Goal: Information Seeking & Learning: Learn about a topic

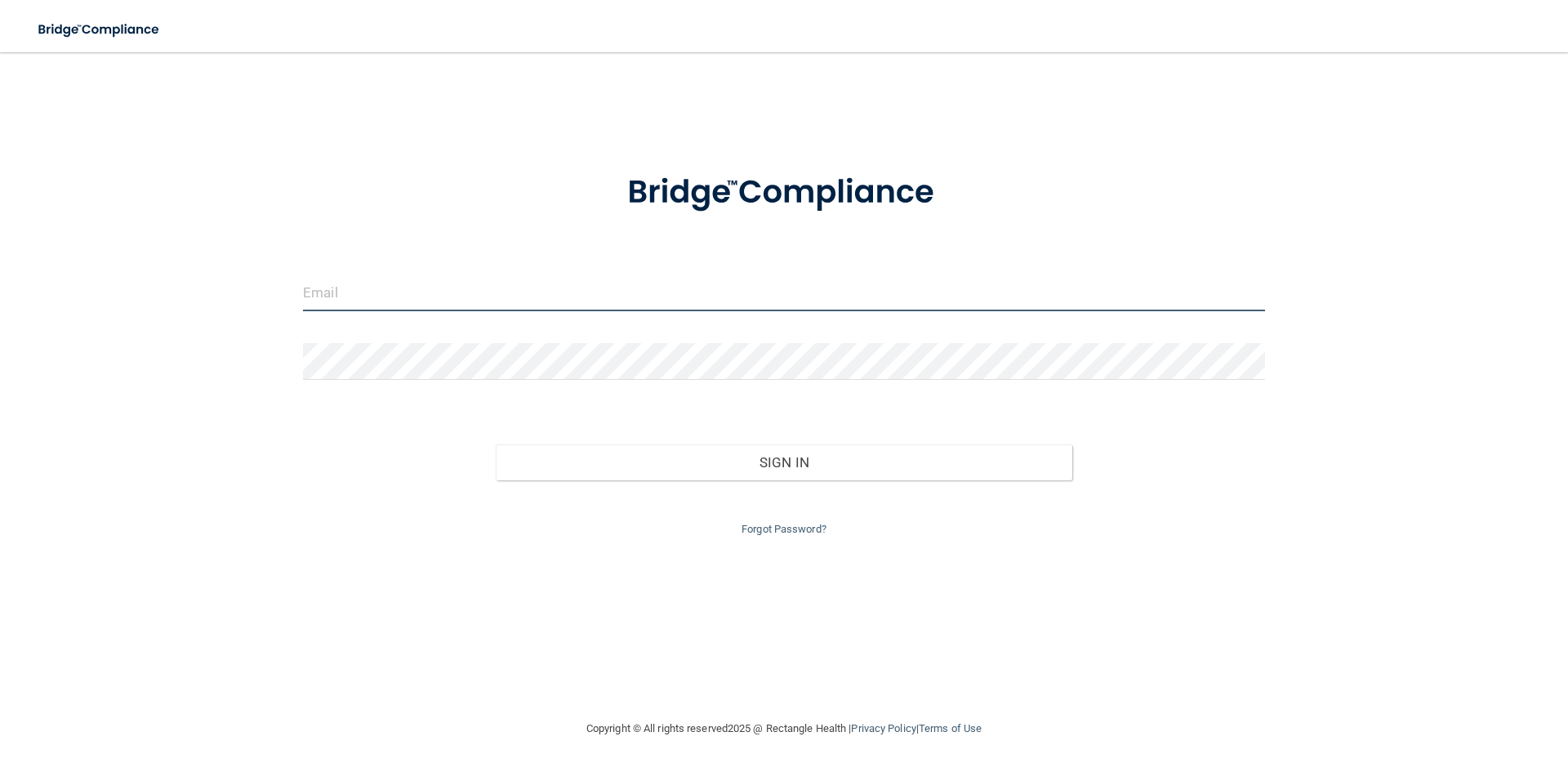
click at [729, 297] on input "email" at bounding box center [784, 293] width 962 height 37
type input "[PERSON_NAME][EMAIL_ADDRESS][DOMAIN_NAME]"
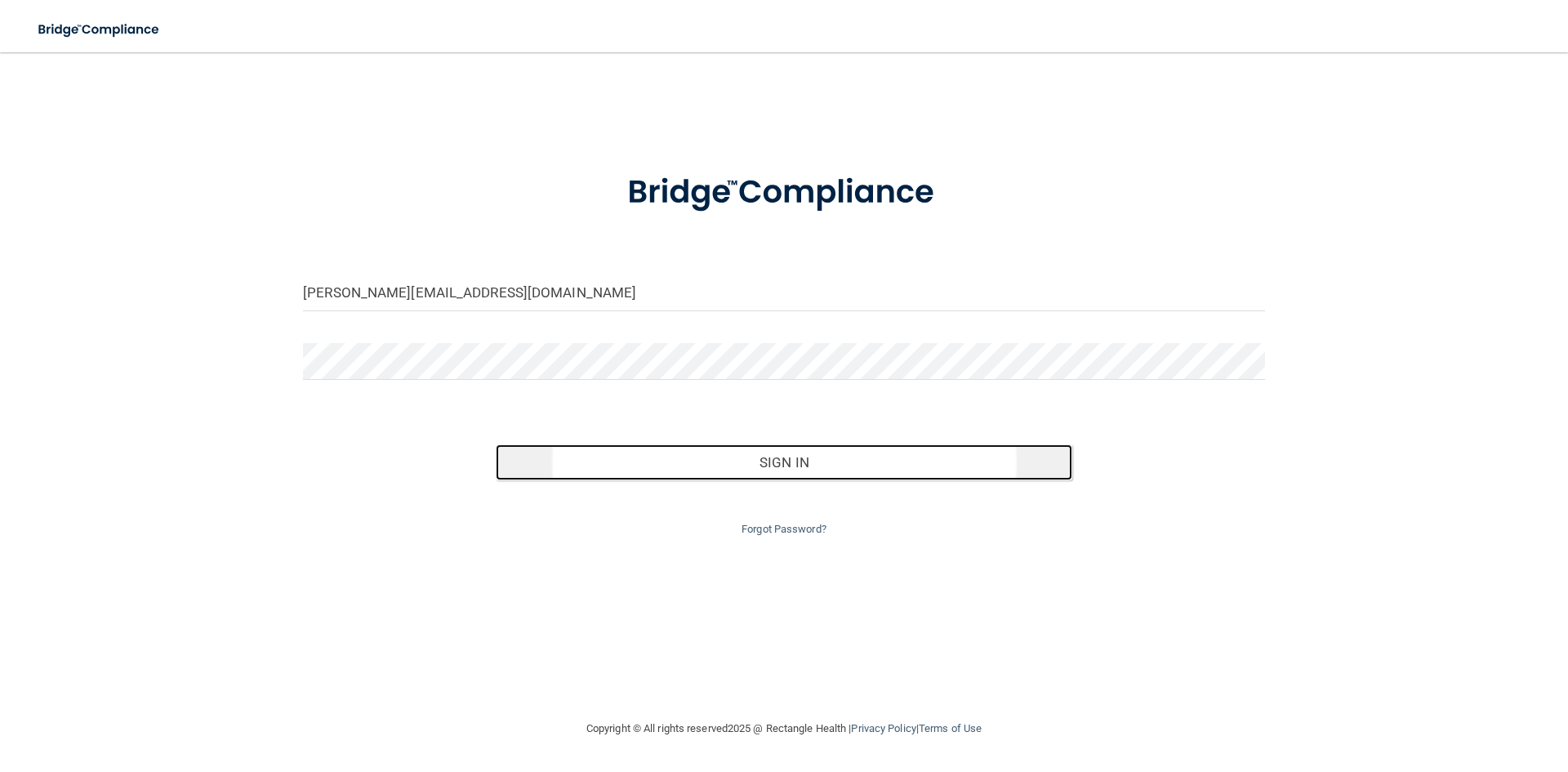
click at [834, 468] on button "Sign In" at bounding box center [784, 462] width 577 height 36
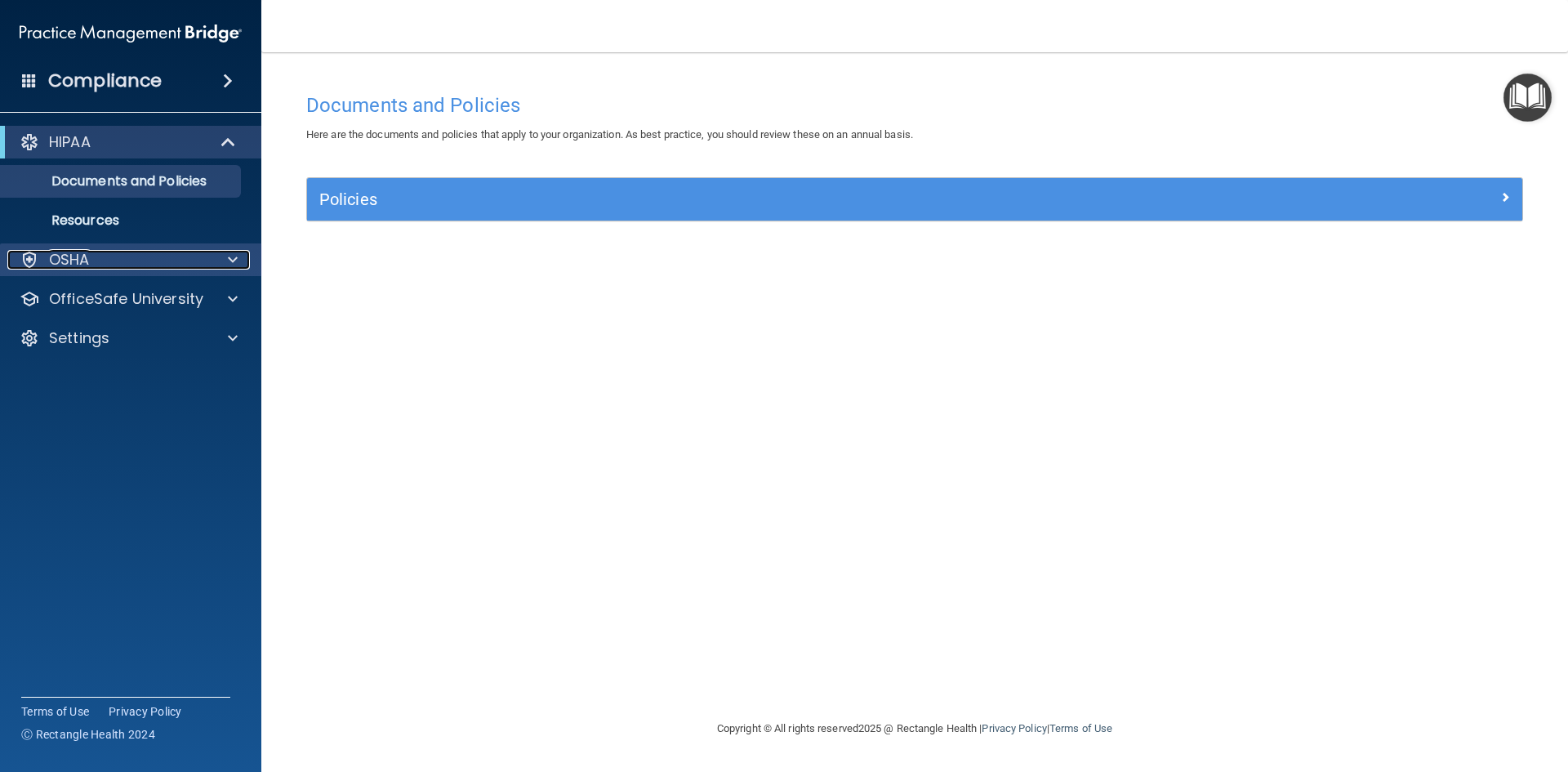
click at [204, 250] on div "OSHA" at bounding box center [109, 259] width 202 height 19
click at [194, 258] on div "OSHA" at bounding box center [109, 259] width 202 height 19
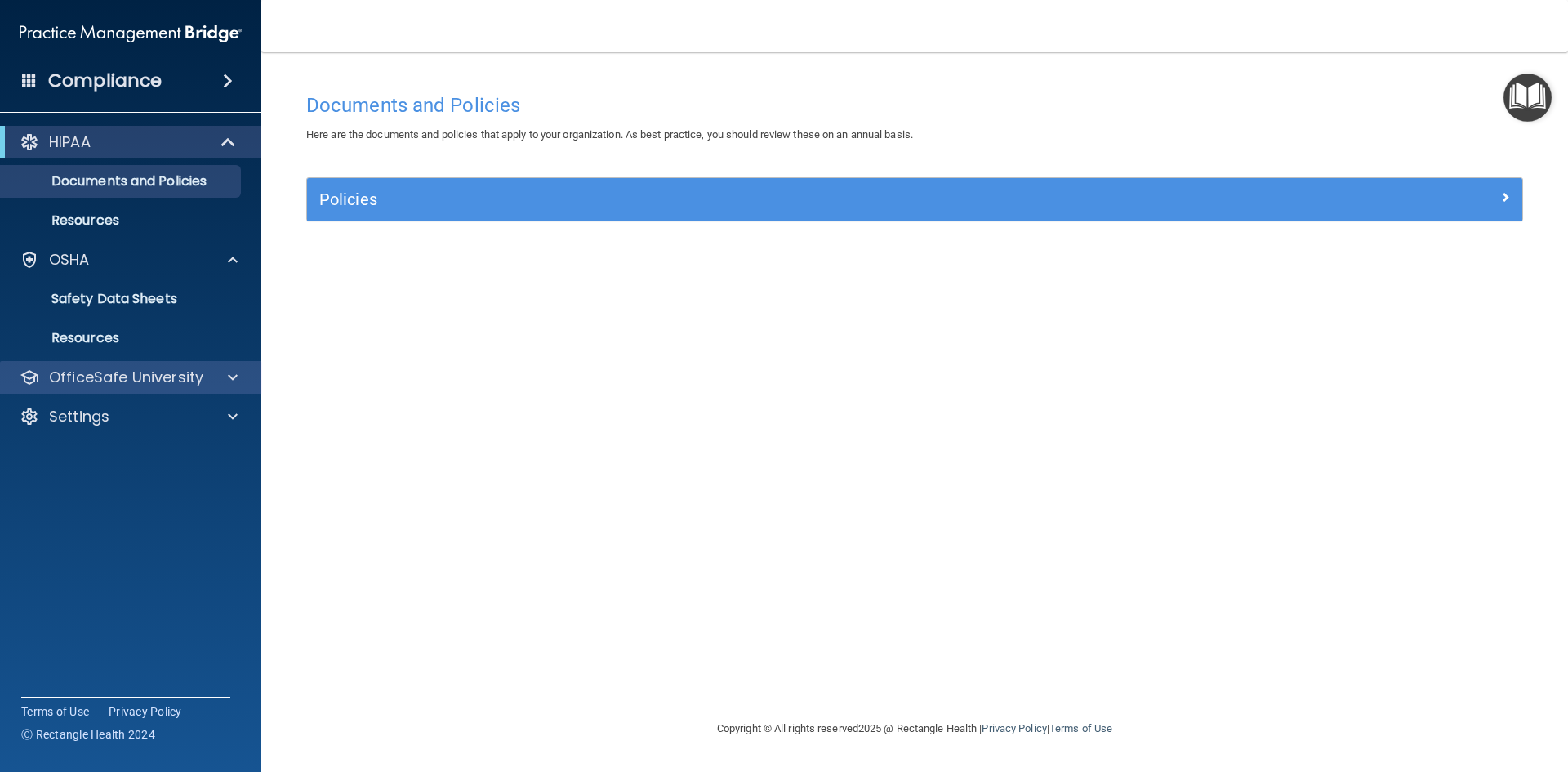
click at [237, 388] on div "OfficeSafe University" at bounding box center [131, 378] width 262 height 33
click at [210, 381] on div at bounding box center [230, 377] width 40 height 19
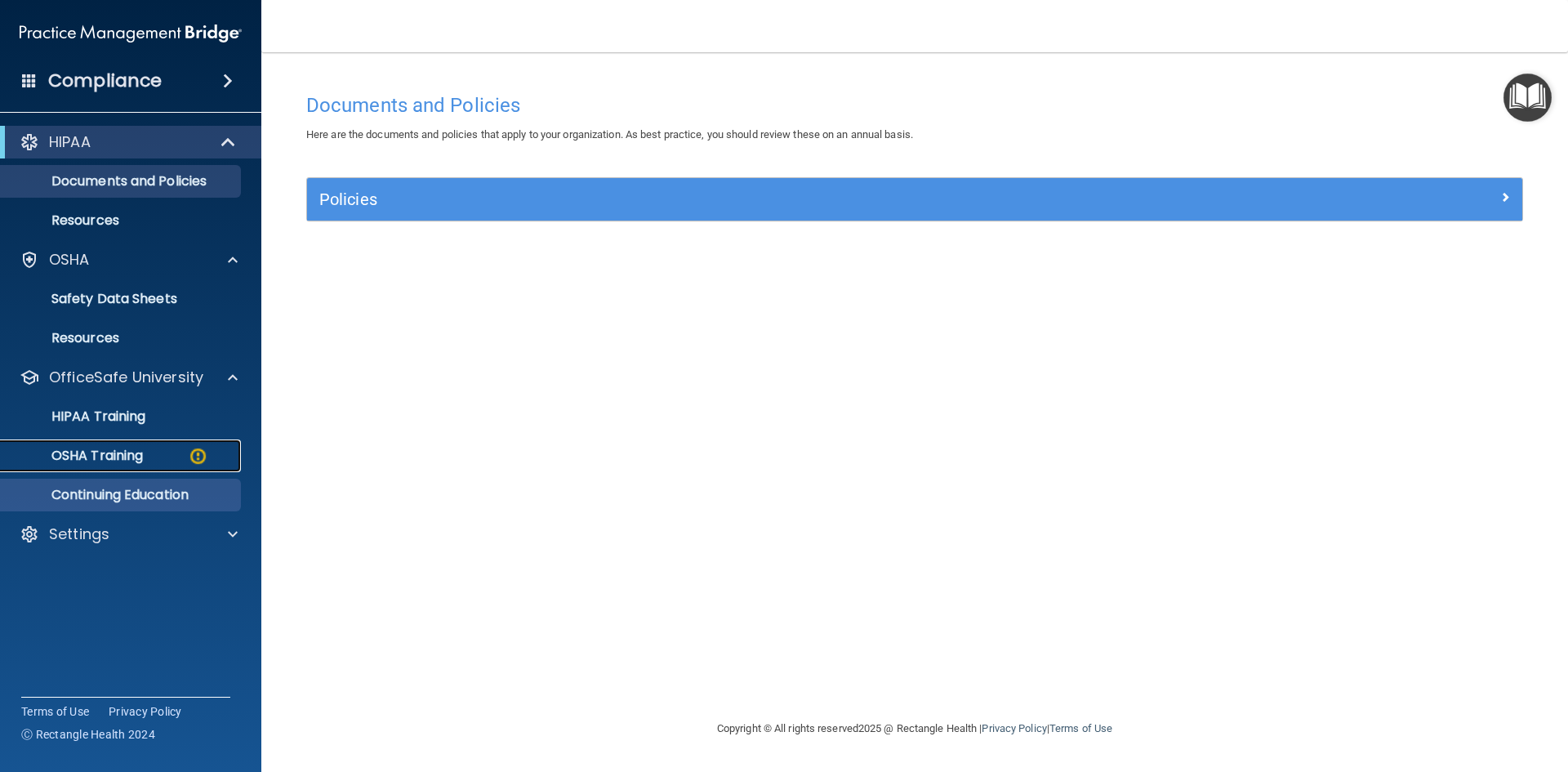
drag, startPoint x: 120, startPoint y: 466, endPoint x: 126, endPoint y: 458, distance: 10.0
click at [122, 464] on link "OSHA Training" at bounding box center [112, 456] width 257 height 33
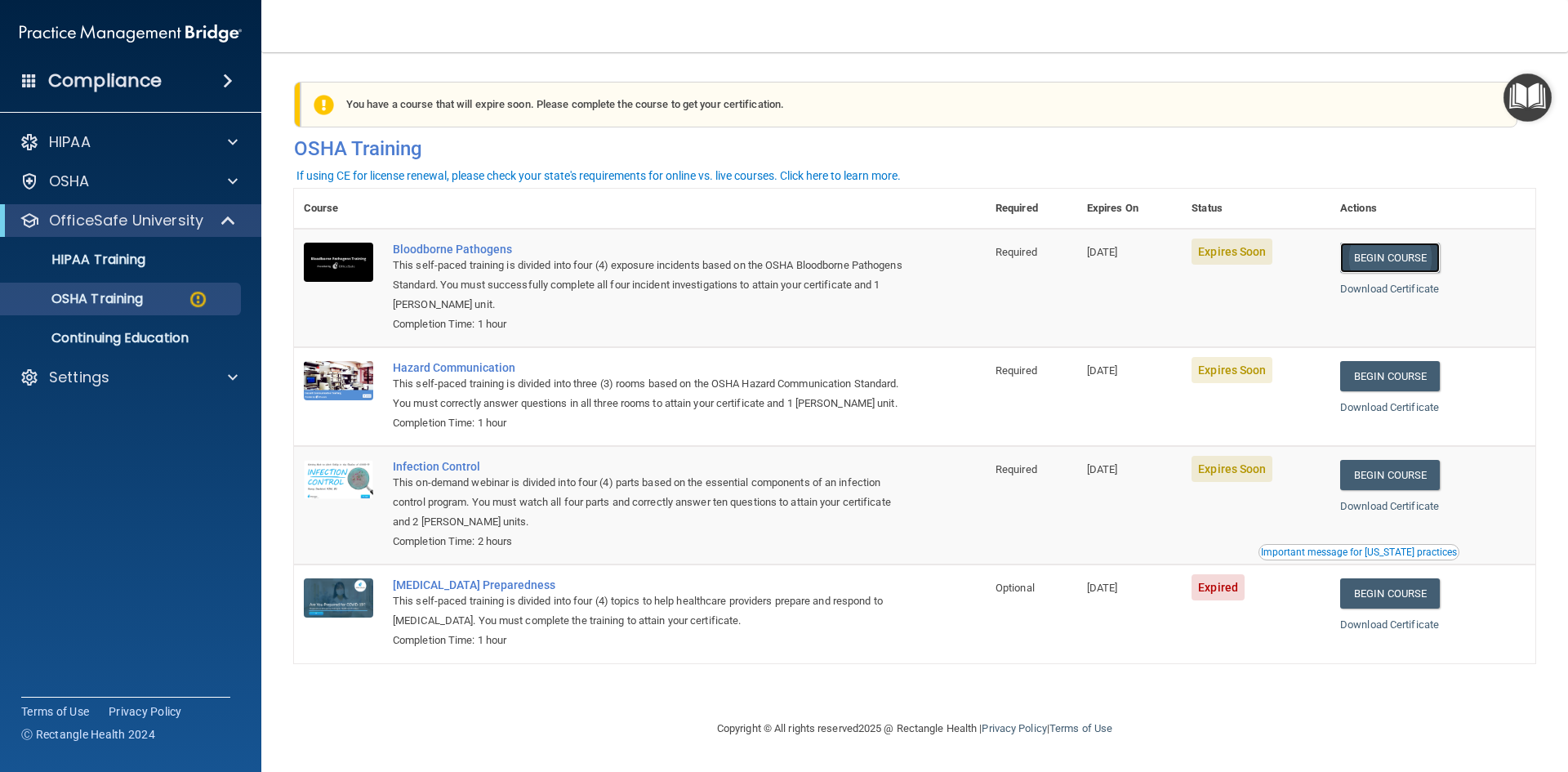
click at [1378, 259] on link "Begin Course" at bounding box center [1390, 257] width 99 height 30
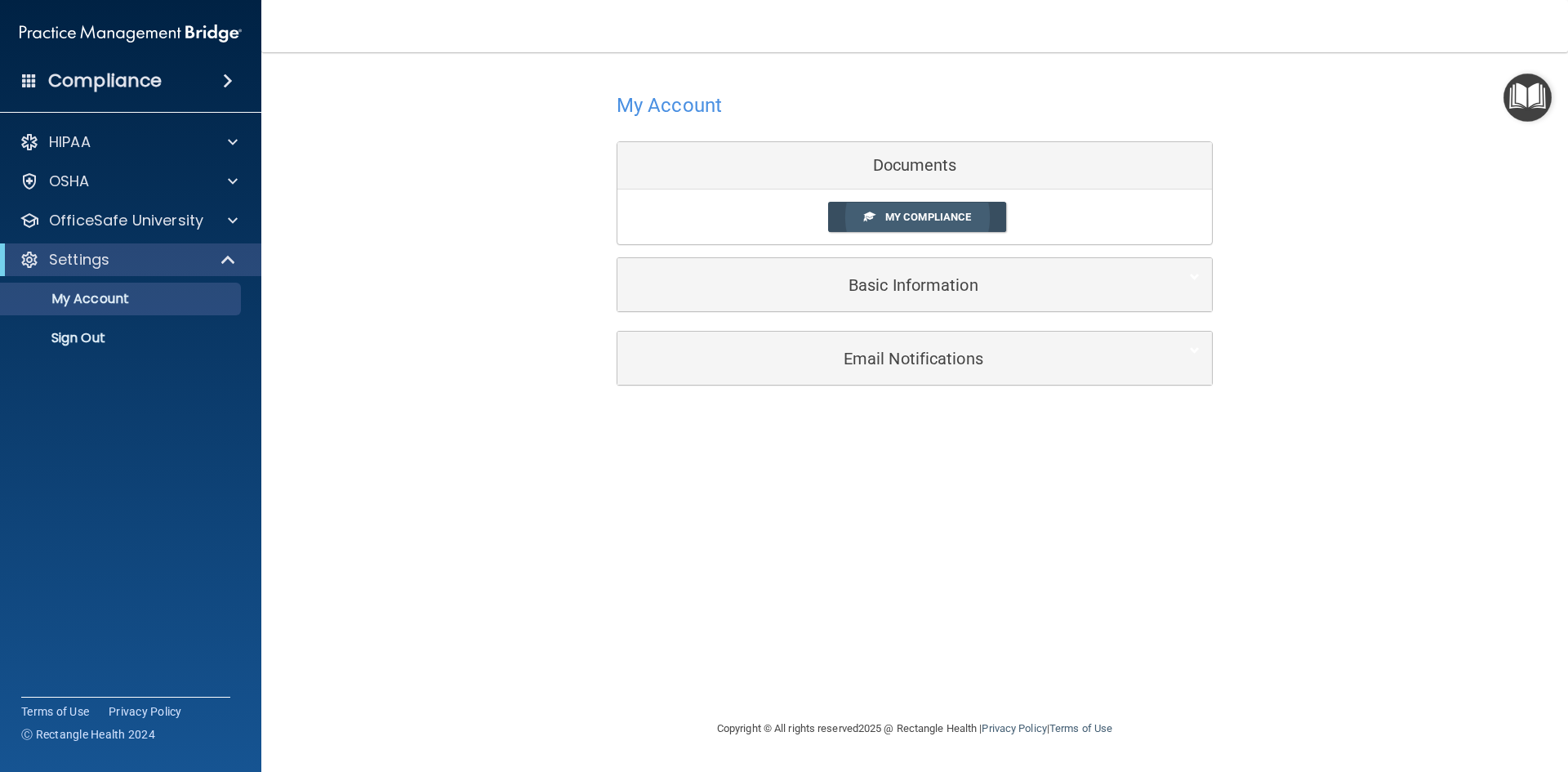
click at [939, 216] on span "My Compliance" at bounding box center [928, 217] width 86 height 13
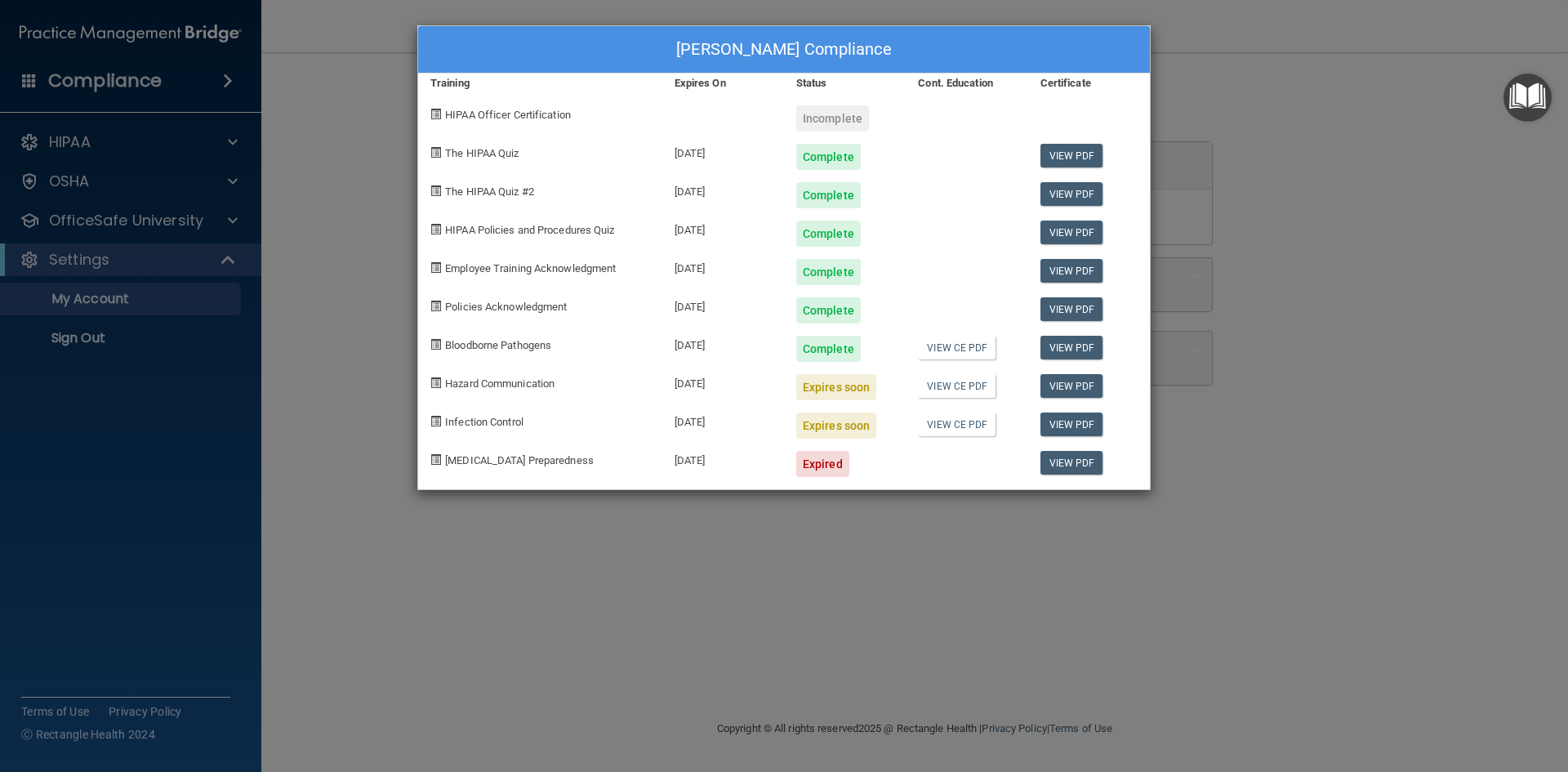
click at [850, 390] on div "Expires soon" at bounding box center [836, 386] width 80 height 26
click at [486, 380] on span "Hazard Communication" at bounding box center [500, 384] width 110 height 13
click at [1406, 199] on div "[PERSON_NAME] Compliance Training Expires On Status Cont. Education Certificate…" at bounding box center [784, 386] width 1568 height 772
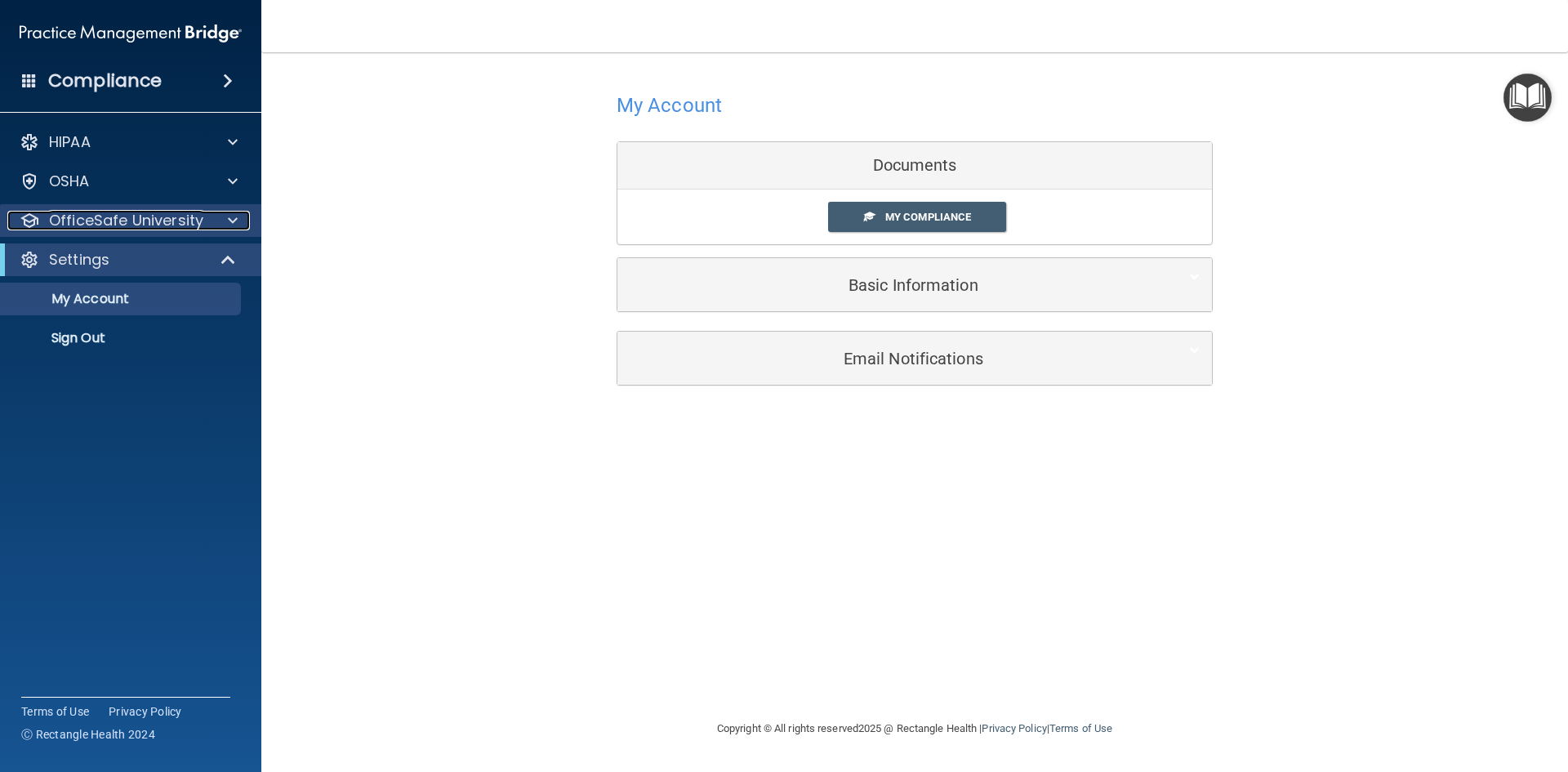
click at [128, 227] on p "OfficeSafe University" at bounding box center [126, 221] width 154 height 19
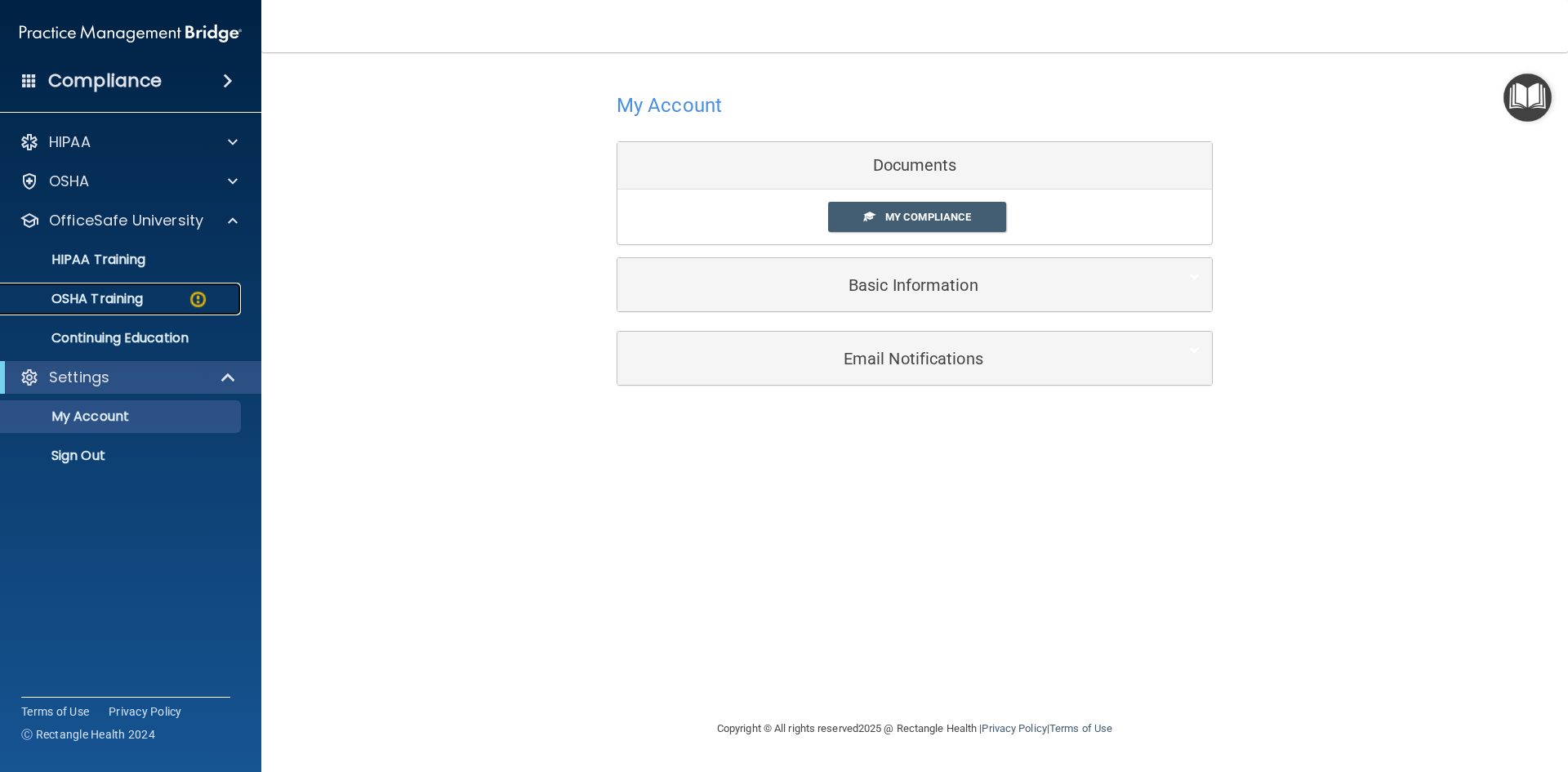
click at [135, 287] on link "OSHA Training" at bounding box center [112, 299] width 257 height 33
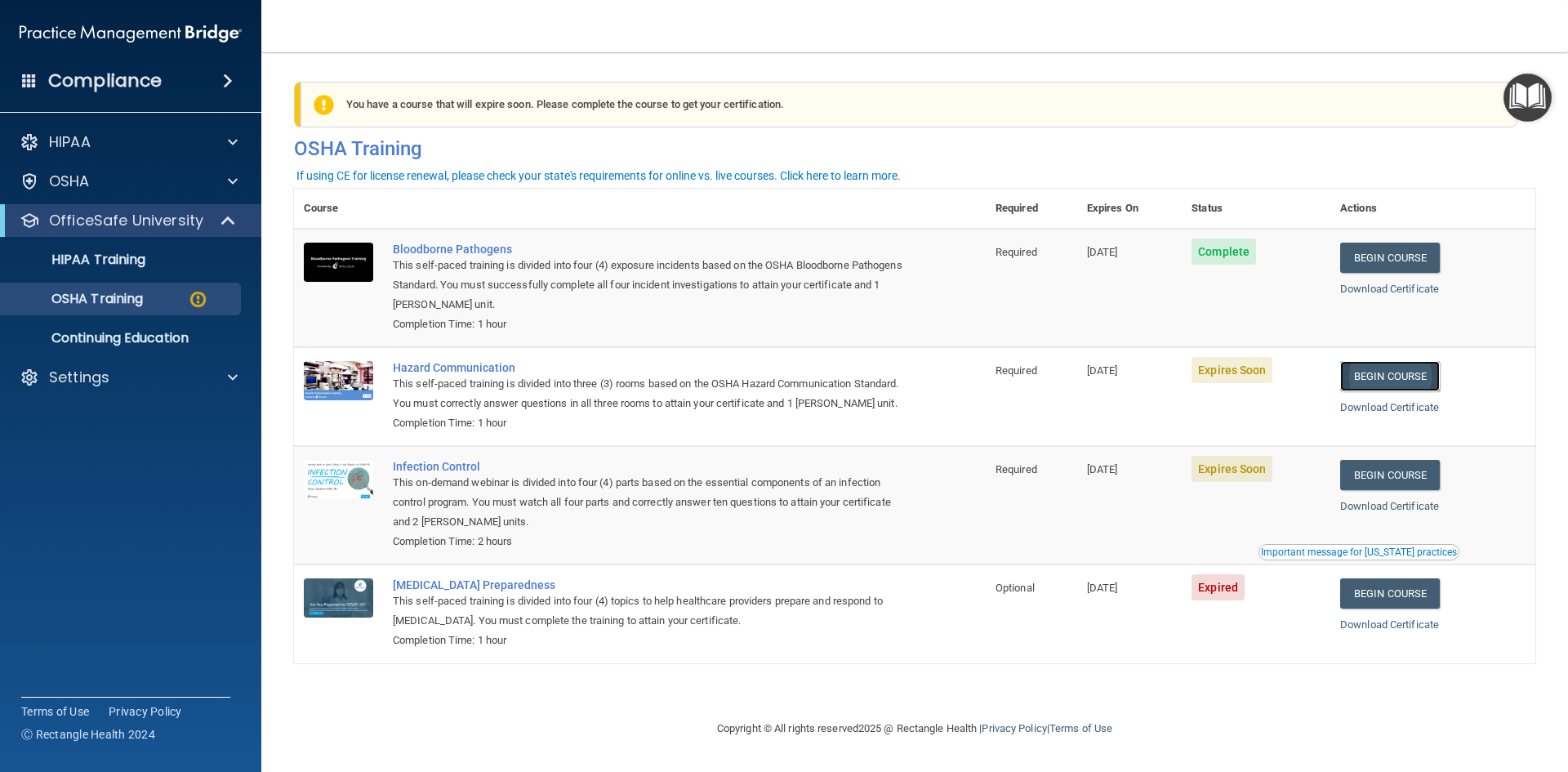
click at [1397, 382] on link "Begin Course" at bounding box center [1390, 376] width 99 height 30
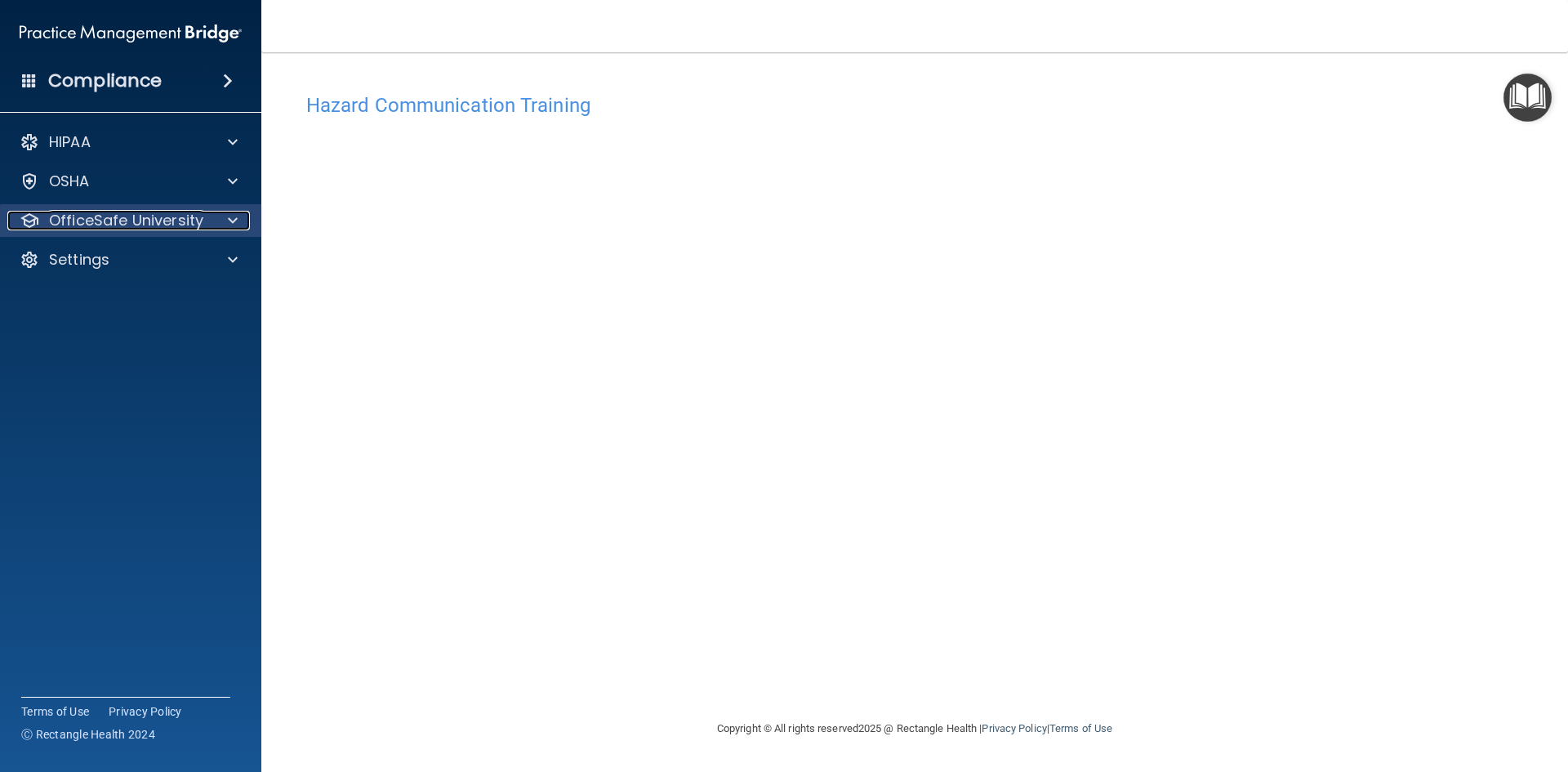
click at [224, 227] on div at bounding box center [230, 221] width 40 height 19
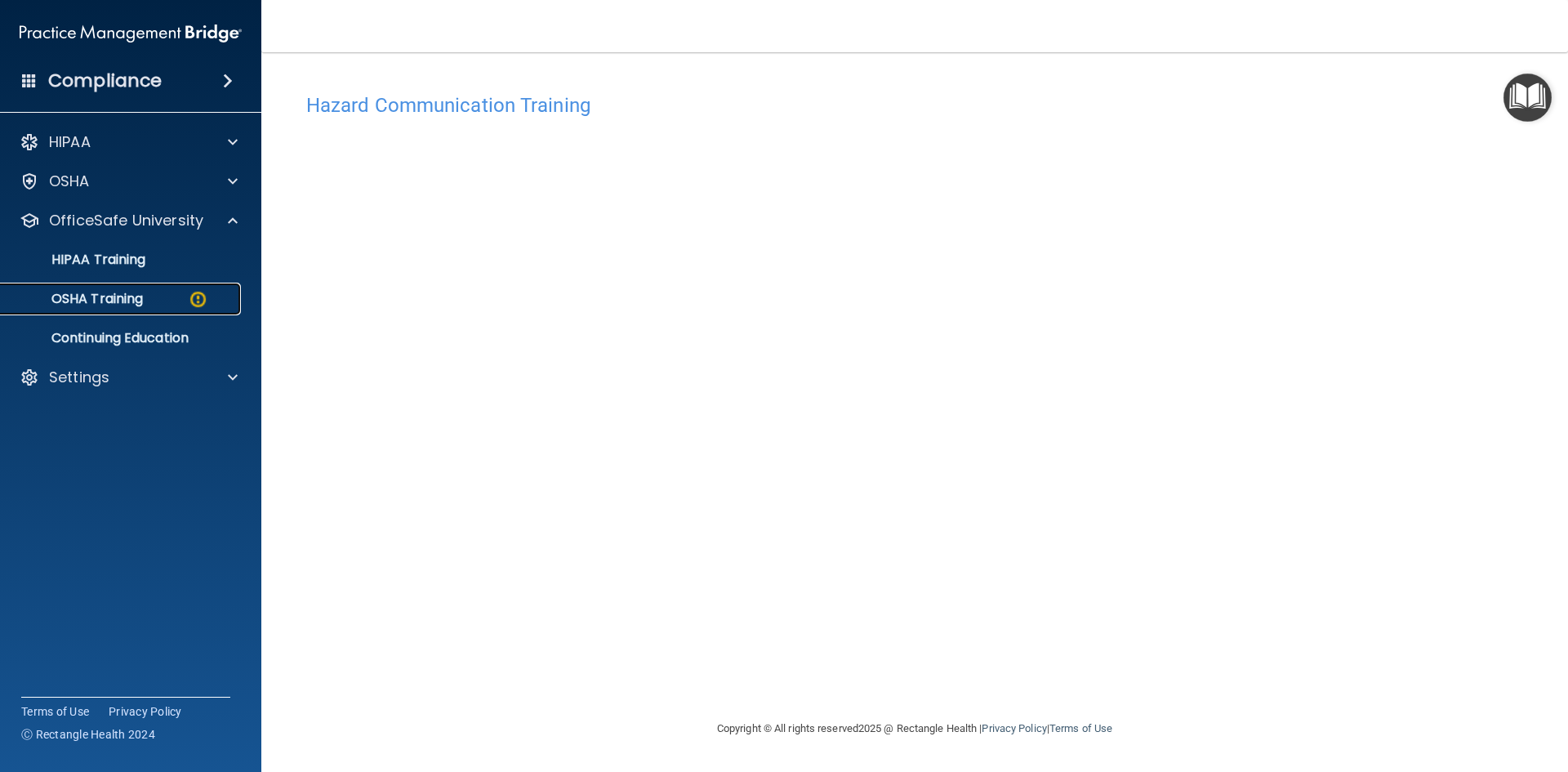
click at [178, 296] on div "OSHA Training" at bounding box center [121, 299] width 223 height 16
